Goal: Check status: Check status

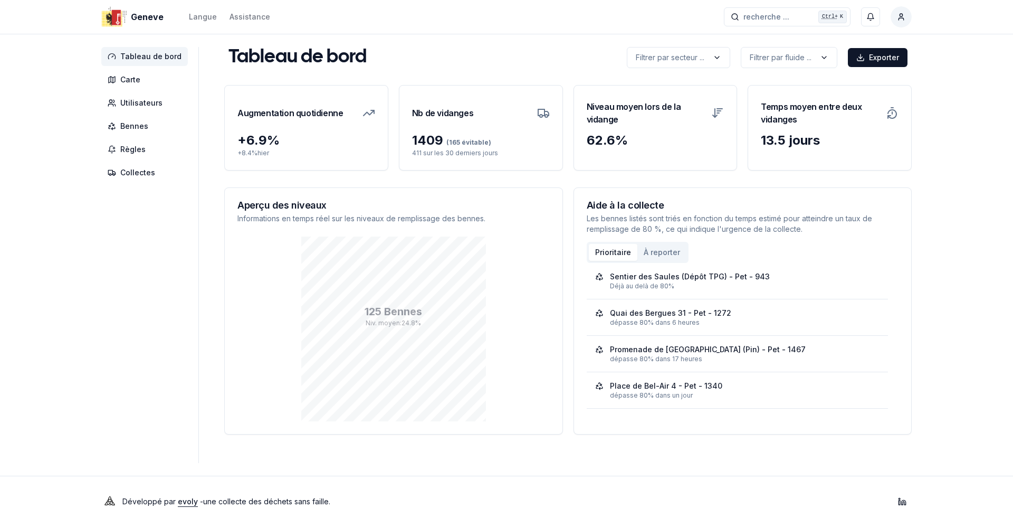
click at [518, 278] on div "125 Bennes Niv. moyen : 24.8 %" at bounding box center [394, 328] width 312 height 185
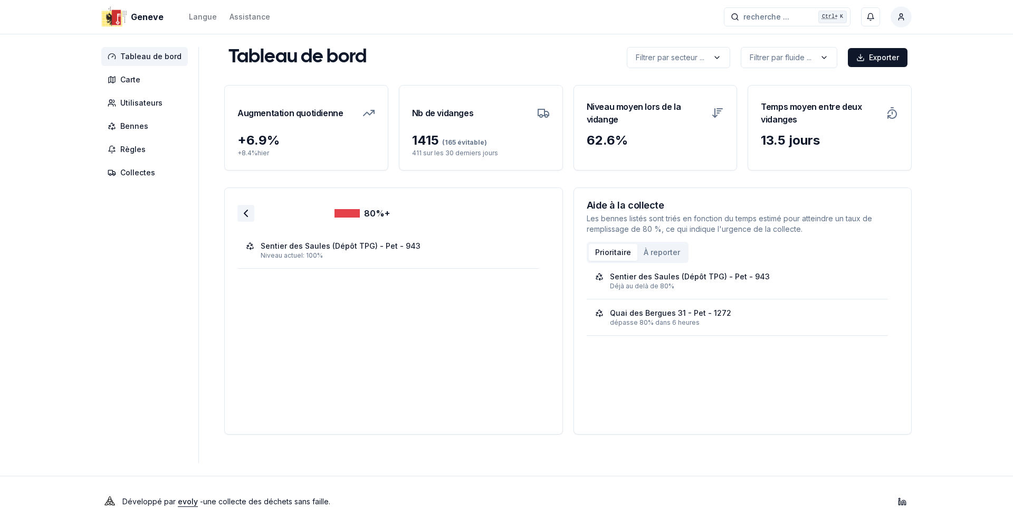
click at [241, 212] on icon at bounding box center [246, 213] width 13 height 13
click at [240, 216] on icon at bounding box center [246, 213] width 13 height 13
click at [240, 215] on icon at bounding box center [246, 213] width 13 height 13
click at [518, 299] on div "125 Bennes Niv. moyen : 22.6 %" at bounding box center [394, 328] width 312 height 185
click at [249, 212] on div at bounding box center [246, 213] width 17 height 17
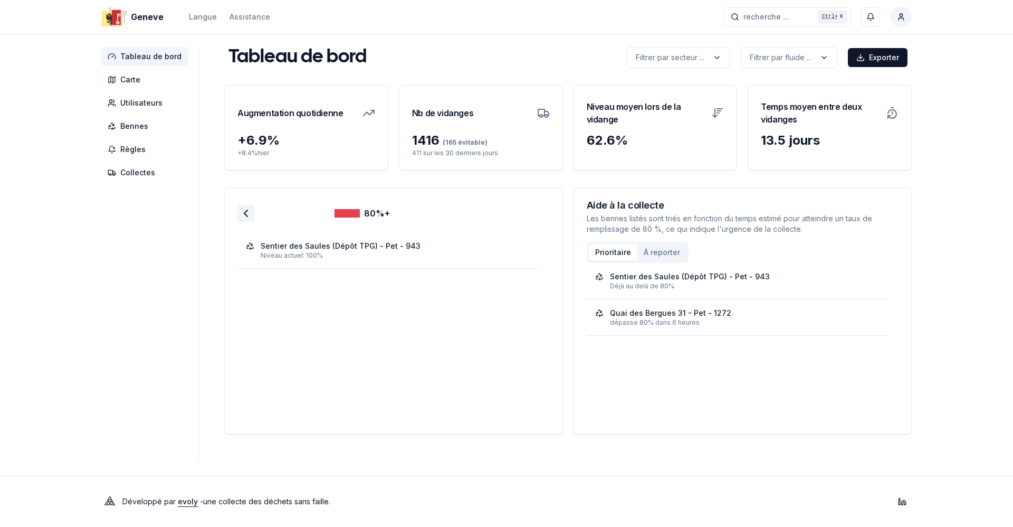
click at [245, 218] on icon at bounding box center [246, 213] width 13 height 13
click at [246, 214] on icon at bounding box center [246, 213] width 13 height 13
click at [245, 215] on icon at bounding box center [246, 213] width 13 height 13
click at [245, 219] on icon at bounding box center [246, 213] width 13 height 13
click at [246, 217] on icon at bounding box center [246, 213] width 13 height 13
